Goal: Find specific page/section: Find specific page/section

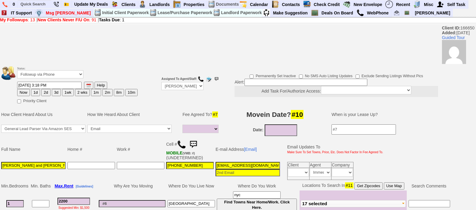
select select
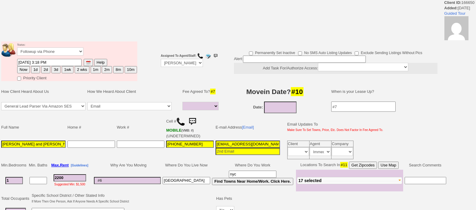
select select
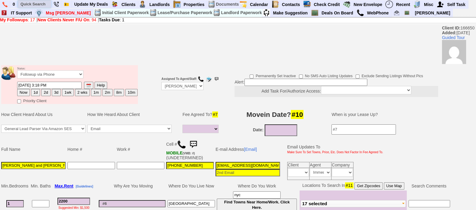
click at [45, 3] on input "text" at bounding box center [34, 4] width 33 height 8
paste input "347) 830-0253"
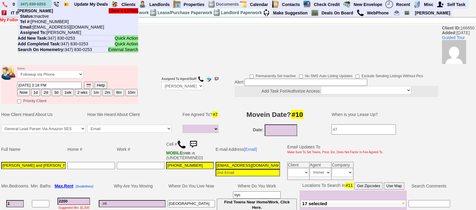
click at [40, 1] on input "347) 830-0253" at bounding box center [34, 4] width 33 height 8
paste input "646-344-9279"
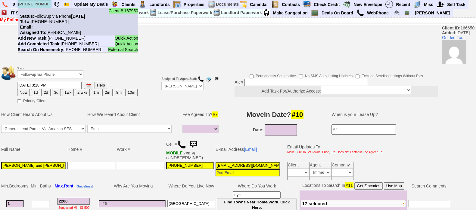
type input "646-344-9279"
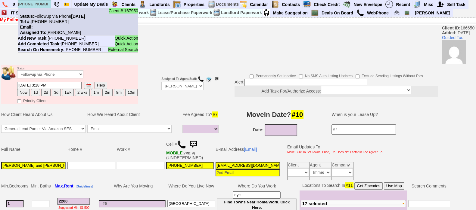
click at [54, 12] on li "Client # 167950 Status: Followup via Phone Saturday, September 20th, 2025 Tel #…" at bounding box center [78, 21] width 120 height 27
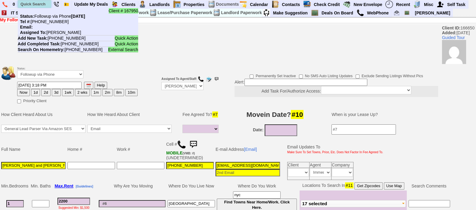
click at [38, 3] on input "text" at bounding box center [34, 4] width 33 height 8
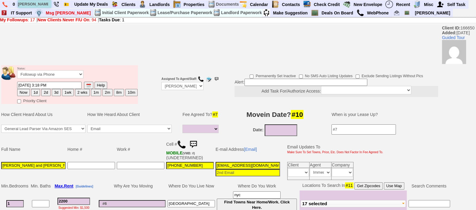
click at [42, 5] on input "stephanie" at bounding box center [34, 4] width 33 height 8
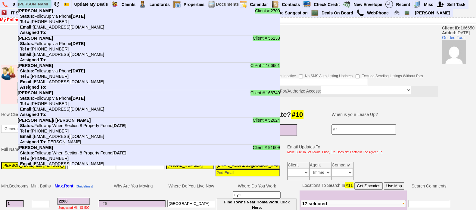
click at [45, 4] on input "stephanie" at bounding box center [34, 4] width 33 height 8
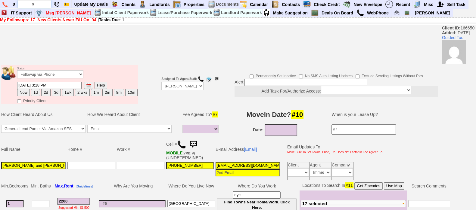
click at [45, 4] on input "s" at bounding box center [34, 4] width 33 height 8
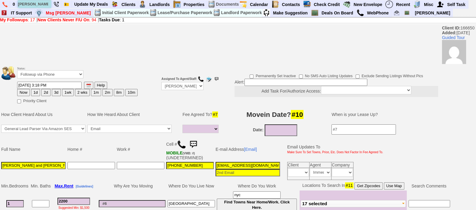
click at [45, 4] on input "steffanie" at bounding box center [34, 4] width 33 height 8
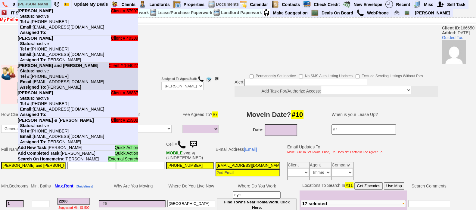
type input "steffanie"
click at [60, 79] on li "Client # 164027 Steffanie Fuentes and Britney Santiago Status: Inactive Tel #: …" at bounding box center [78, 76] width 120 height 27
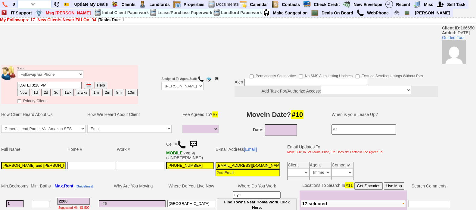
click at [47, 5] on input "w" at bounding box center [34, 4] width 33 height 8
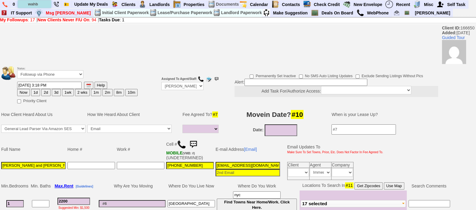
click at [38, 6] on input "wahb" at bounding box center [34, 4] width 33 height 8
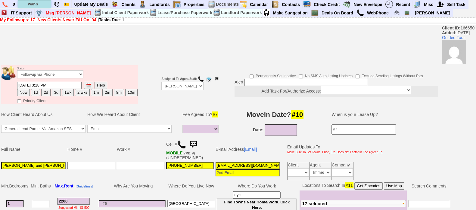
click at [43, 5] on input "wahb" at bounding box center [34, 4] width 33 height 8
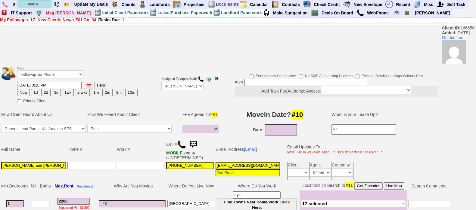
type input "wahb"
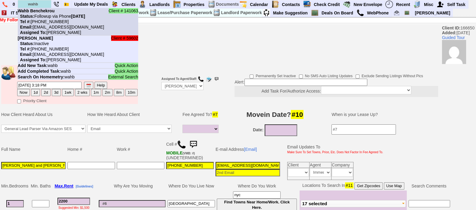
click at [48, 12] on b "Wahb Benchekrou" at bounding box center [36, 10] width 37 height 5
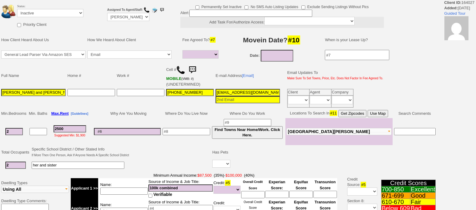
select select
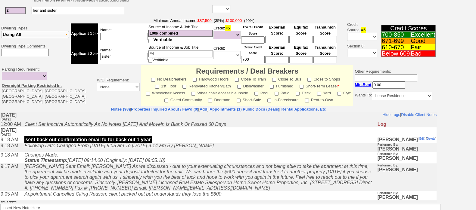
scroll to position [152, 0]
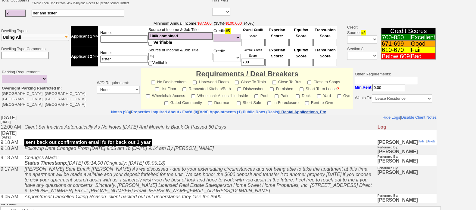
click at [326, 110] on nobr "Rental Applications, Etc" at bounding box center [303, 112] width 45 height 5
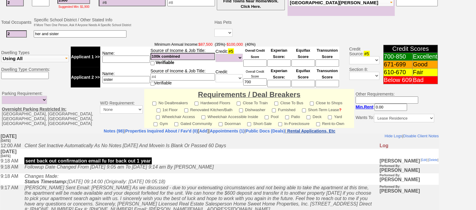
scroll to position [214, 0]
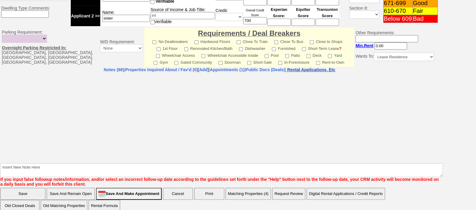
select select "100"
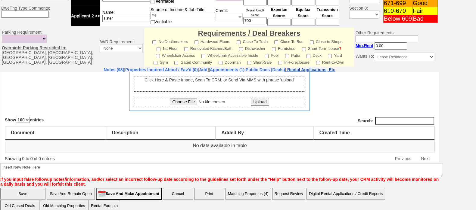
scroll to position [40, 0]
click at [285, 72] on link "Public Docs (Deals)" at bounding box center [265, 69] width 39 height 5
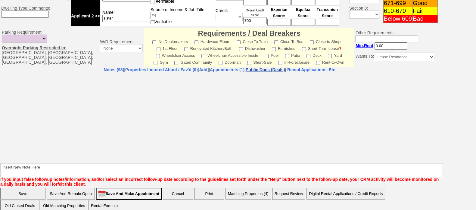
select select "50"
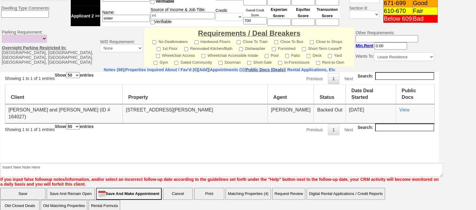
scroll to position [0, 0]
click at [403, 112] on link "View" at bounding box center [404, 109] width 10 height 5
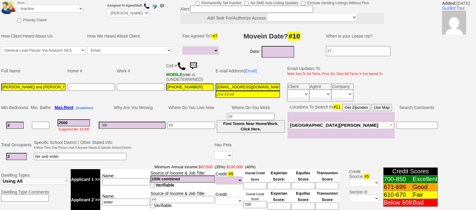
click at [268, 91] on input "Fuentessteffanie7@gmail.com" at bounding box center [247, 87] width 64 height 7
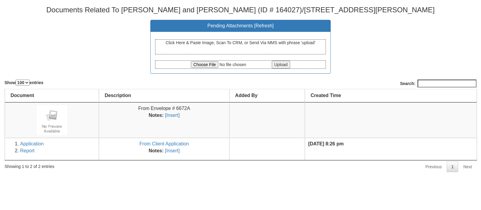
select select "100"
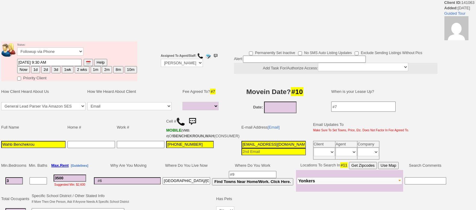
select select
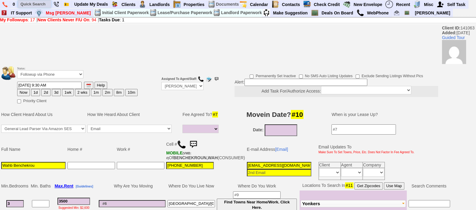
drag, startPoint x: 55, startPoint y: 0, endPoint x: 40, endPoint y: 2, distance: 15.2
click at [40, 2] on input "text" at bounding box center [34, 4] width 33 height 8
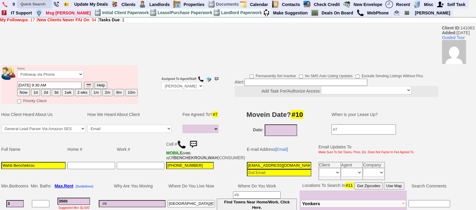
paste input "[EMAIL_ADDRESS][DOMAIN_NAME]"
type input "[EMAIL_ADDRESS][DOMAIN_NAME]"
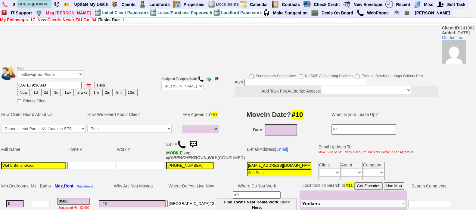
scroll to position [0, 0]
click at [182, 140] on img at bounding box center [181, 144] width 9 height 9
